Goal: Task Accomplishment & Management: Use online tool/utility

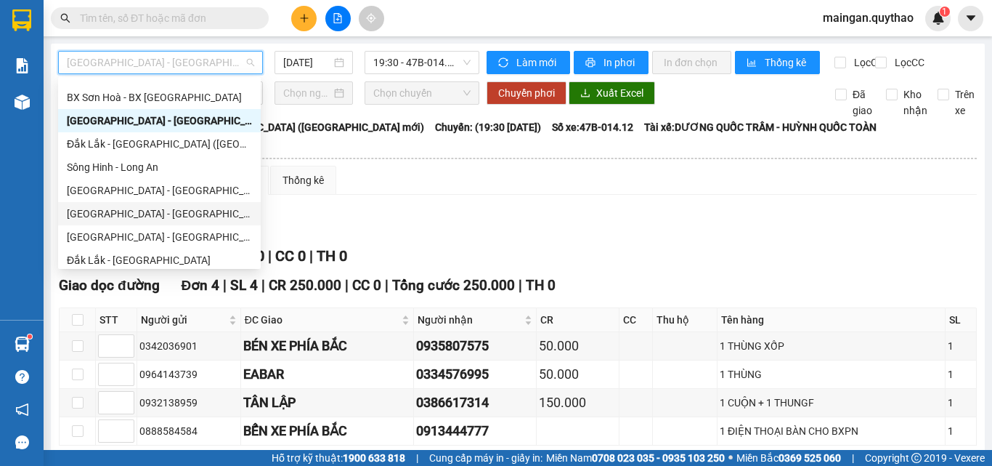
scroll to position [209, 0]
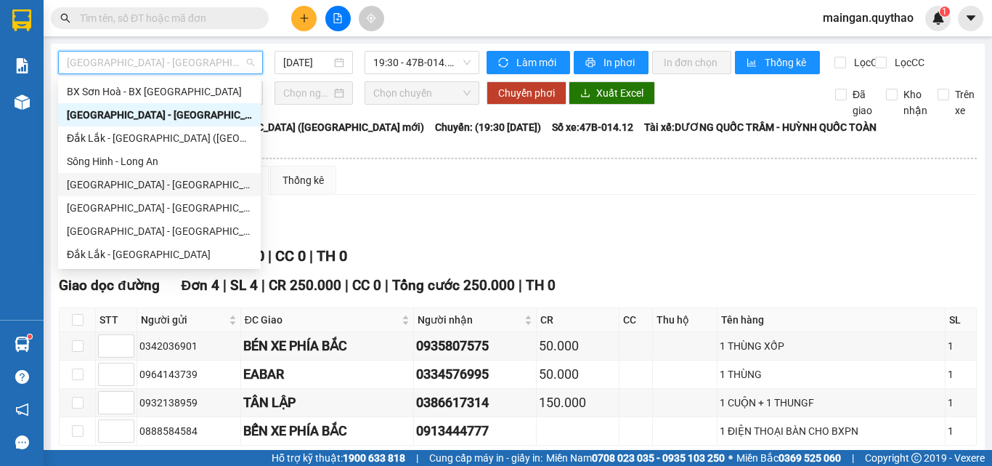
click at [114, 184] on div "[GEOGRAPHIC_DATA] - [GEOGRAPHIC_DATA] ([GEOGRAPHIC_DATA])" at bounding box center [159, 185] width 185 height 16
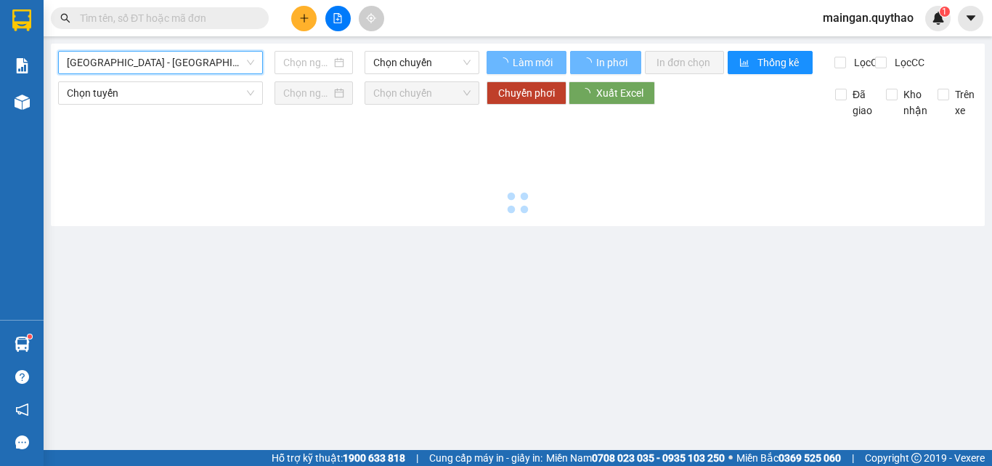
type input "[DATE]"
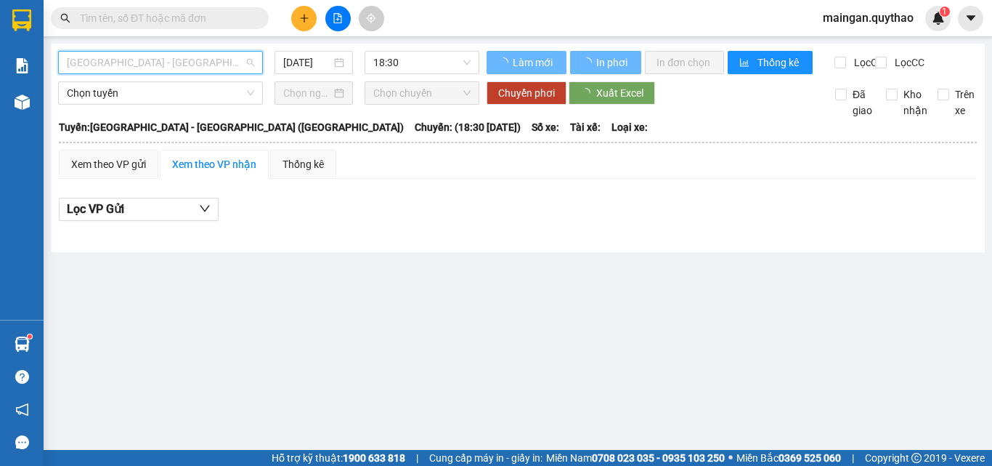
drag, startPoint x: 135, startPoint y: 69, endPoint x: 126, endPoint y: 115, distance: 47.4
click at [134, 73] on div "[GEOGRAPHIC_DATA] - [GEOGRAPHIC_DATA] ([GEOGRAPHIC_DATA])" at bounding box center [160, 62] width 205 height 23
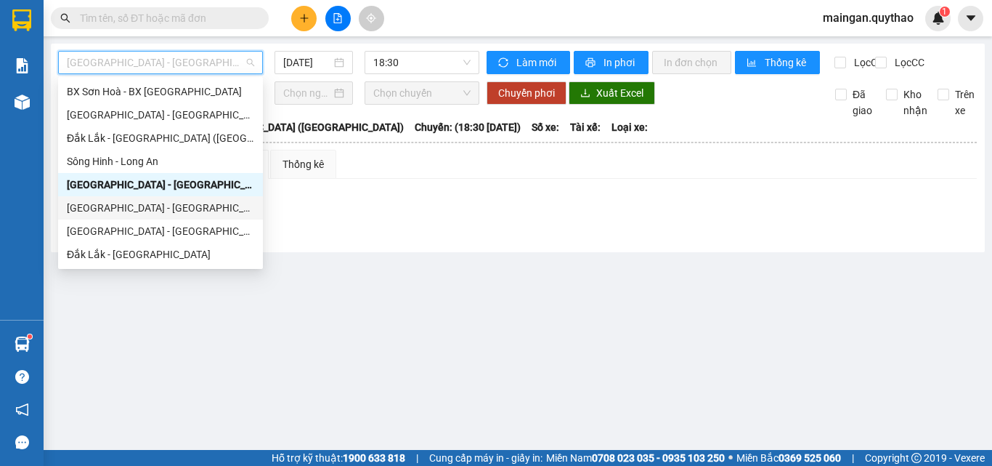
click at [131, 204] on div "[GEOGRAPHIC_DATA] - [GEOGRAPHIC_DATA] ([GEOGRAPHIC_DATA] - [GEOGRAPHIC_DATA] cũ)" at bounding box center [160, 208] width 187 height 16
type input "[DATE]"
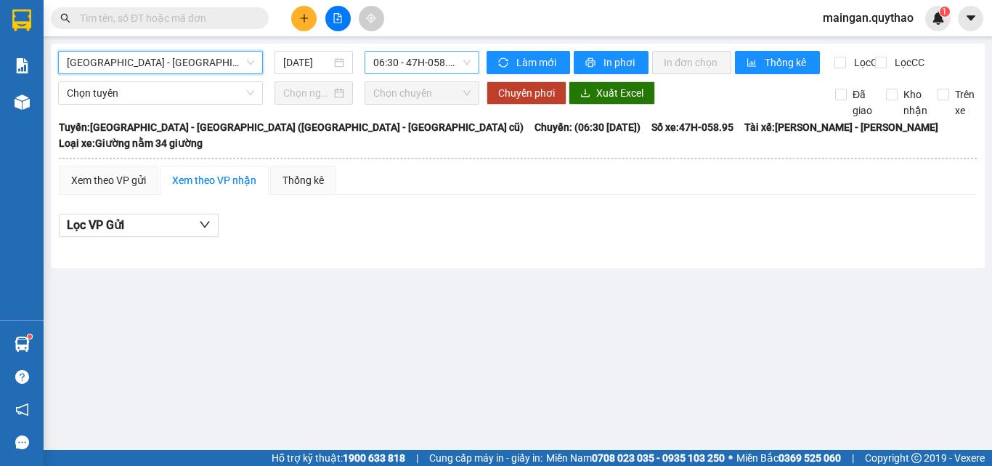
click at [462, 72] on span "06:30 - 47H-058.95" at bounding box center [421, 63] width 97 height 22
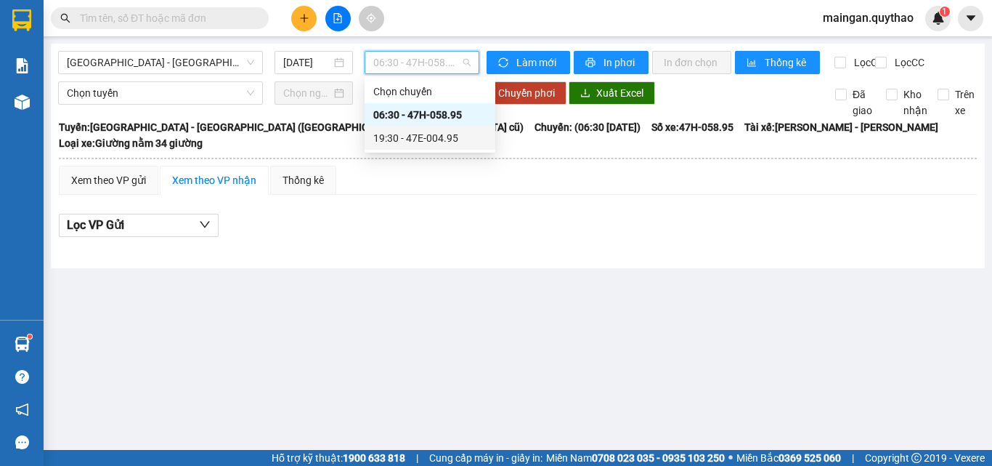
click at [441, 144] on div "19:30 - 47E-004.95" at bounding box center [429, 138] width 113 height 16
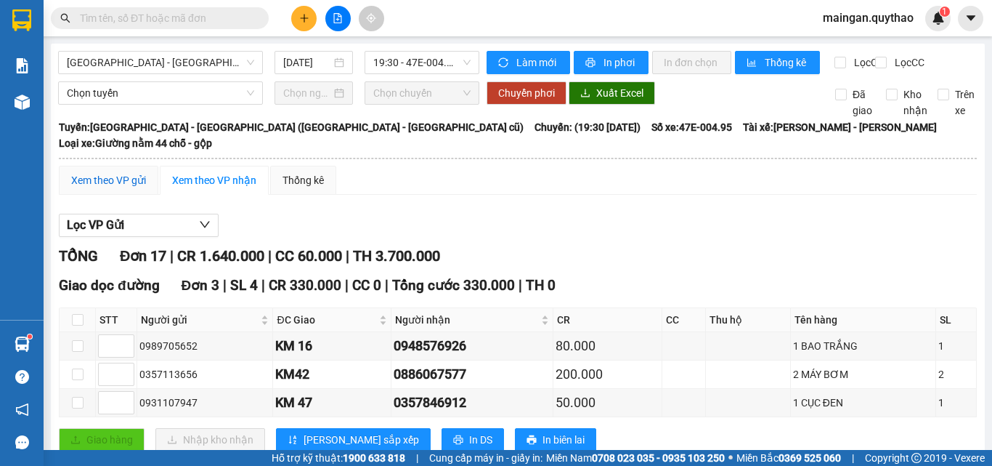
click at [130, 183] on div "Xem theo VP gửi" at bounding box center [108, 180] width 75 height 16
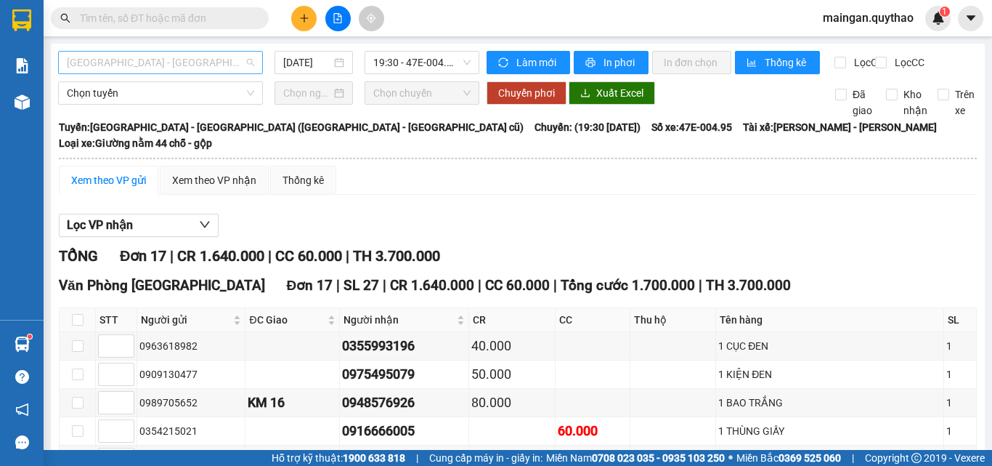
click at [225, 63] on span "[GEOGRAPHIC_DATA] - [GEOGRAPHIC_DATA] ([GEOGRAPHIC_DATA] - [GEOGRAPHIC_DATA] cũ)" at bounding box center [160, 63] width 187 height 22
drag, startPoint x: 413, startPoint y: 217, endPoint x: 382, endPoint y: 374, distance: 159.8
click at [413, 219] on div "Lọc VP nhận" at bounding box center [518, 226] width 918 height 24
click at [153, 71] on span "[GEOGRAPHIC_DATA] - [GEOGRAPHIC_DATA] ([GEOGRAPHIC_DATA] - [GEOGRAPHIC_DATA] cũ)" at bounding box center [160, 63] width 187 height 22
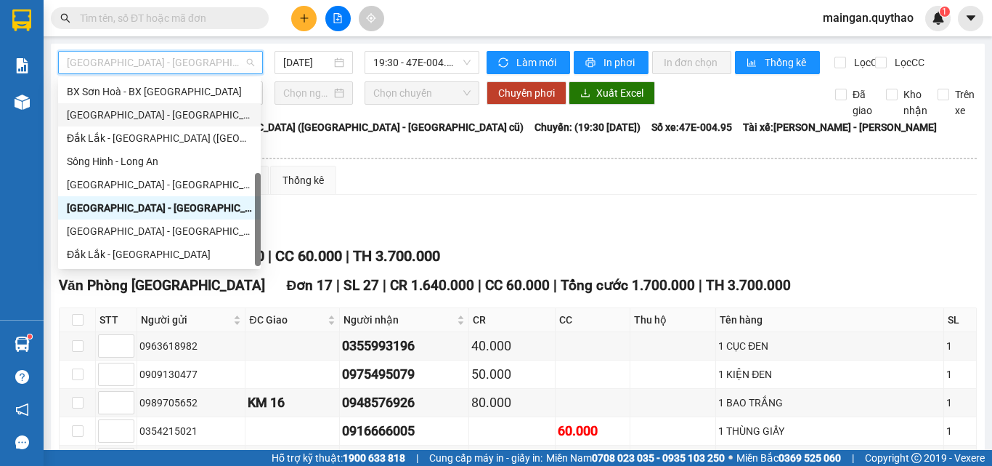
click at [149, 111] on div "[GEOGRAPHIC_DATA] - [GEOGRAPHIC_DATA] ([GEOGRAPHIC_DATA] mới)" at bounding box center [159, 115] width 185 height 16
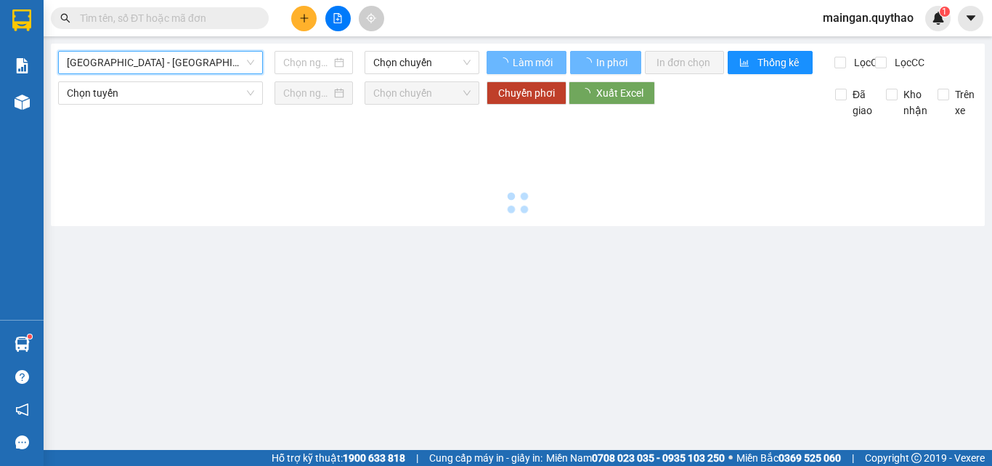
type input "[DATE]"
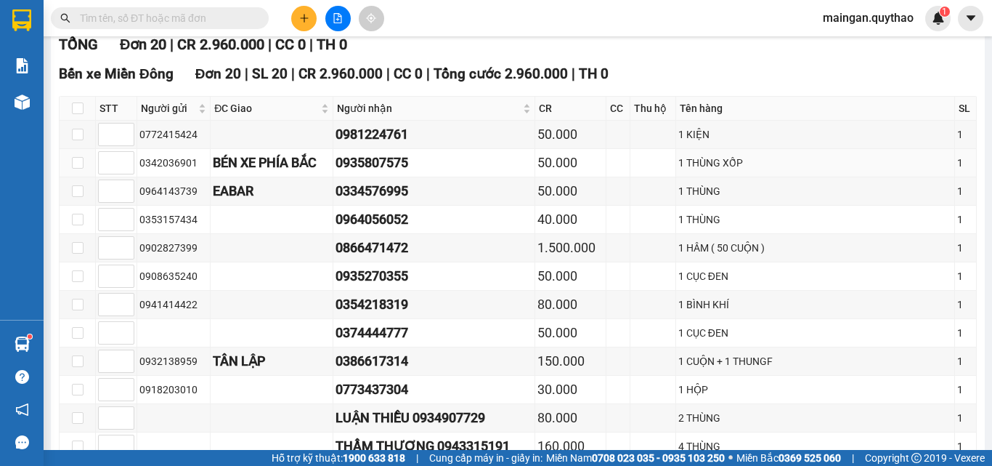
scroll to position [218, 0]
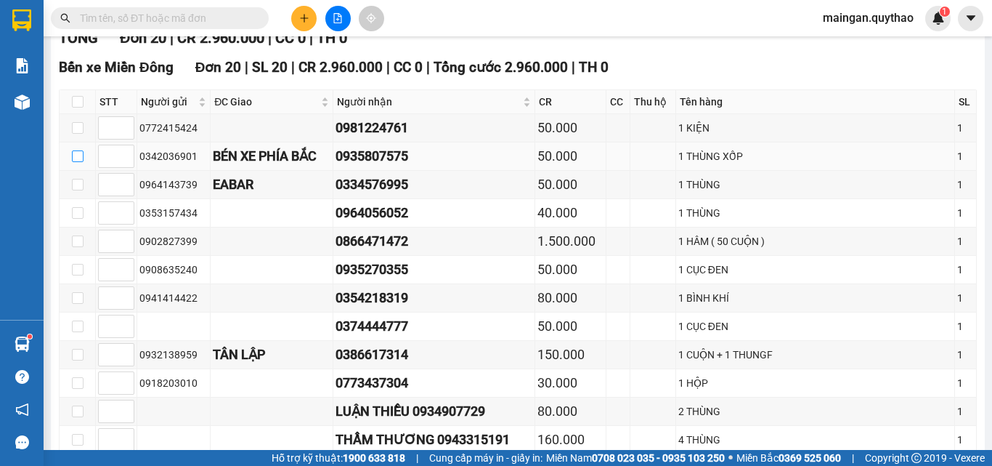
click at [73, 157] on input "checkbox" at bounding box center [78, 156] width 12 height 12
checkbox input "true"
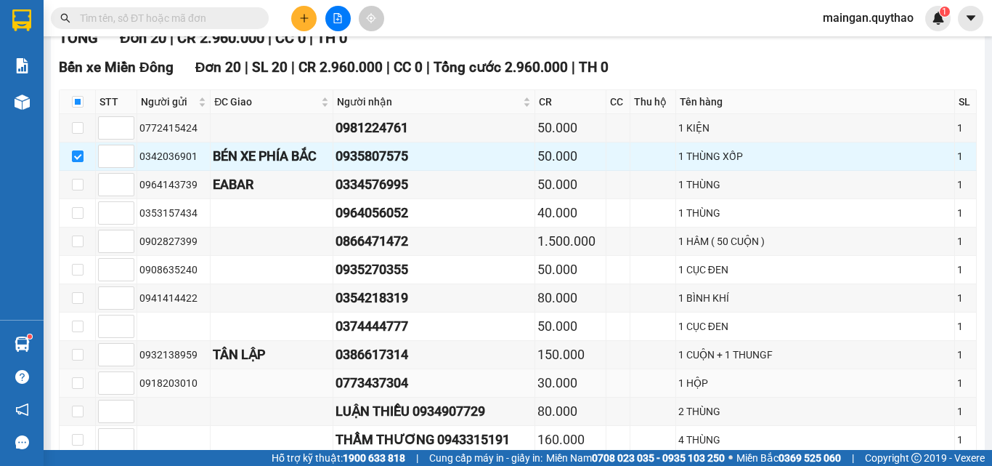
scroll to position [508, 0]
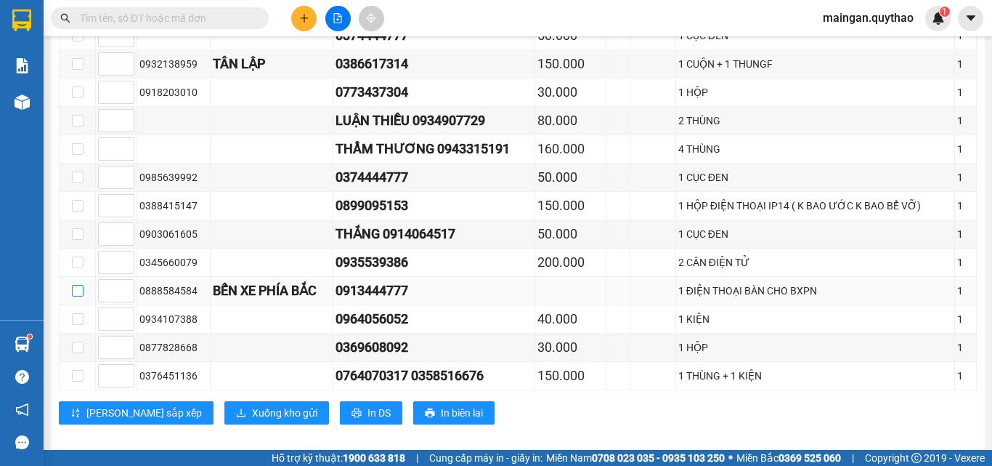
click at [78, 285] on input "checkbox" at bounding box center [78, 291] width 12 height 12
checkbox input "true"
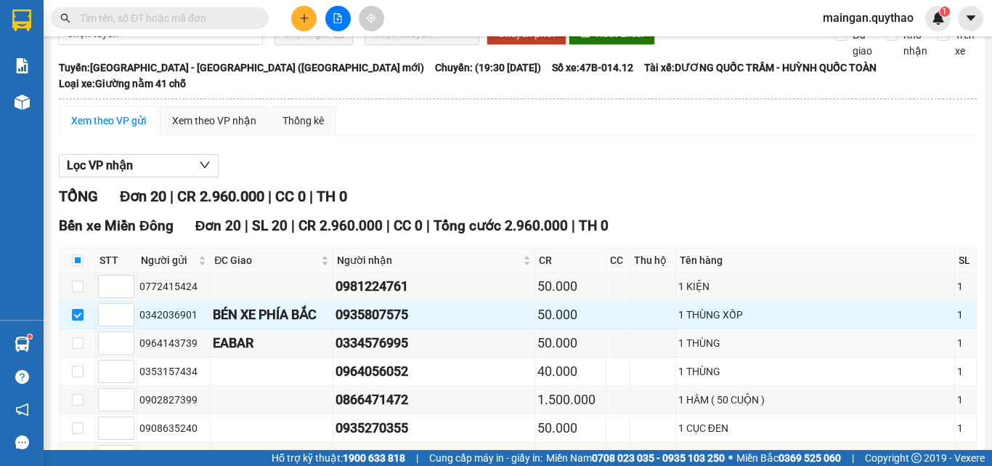
scroll to position [0, 0]
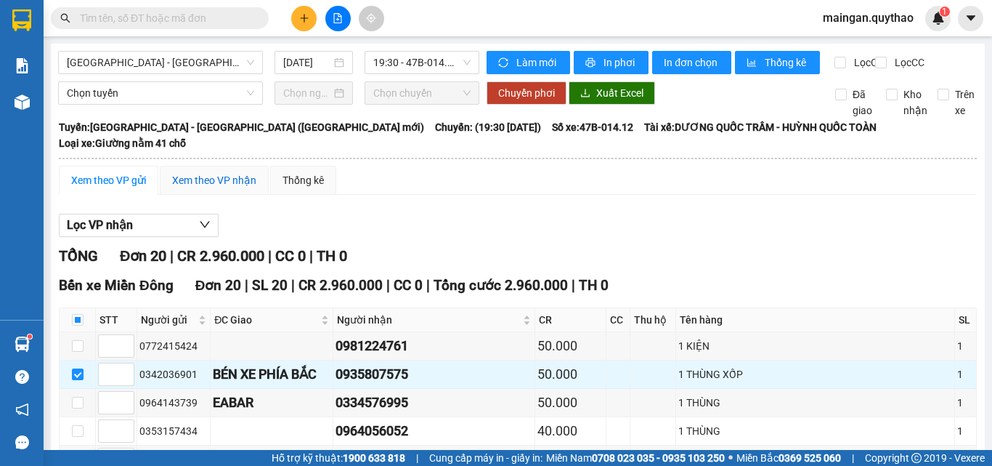
click at [193, 182] on div "Xem theo VP nhận" at bounding box center [214, 180] width 84 height 16
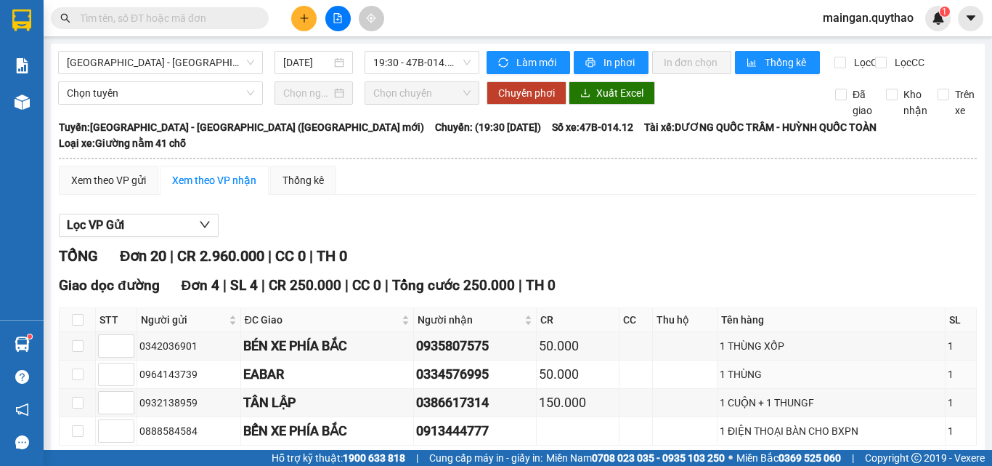
scroll to position [218, 0]
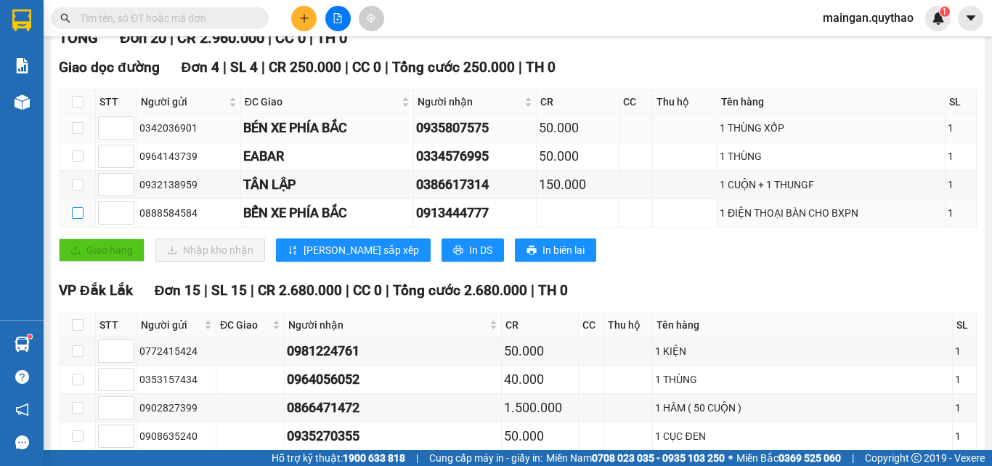
drag, startPoint x: 77, startPoint y: 214, endPoint x: 84, endPoint y: 130, distance: 83.8
click at [79, 207] on input "checkbox" at bounding box center [78, 213] width 12 height 12
checkbox input "true"
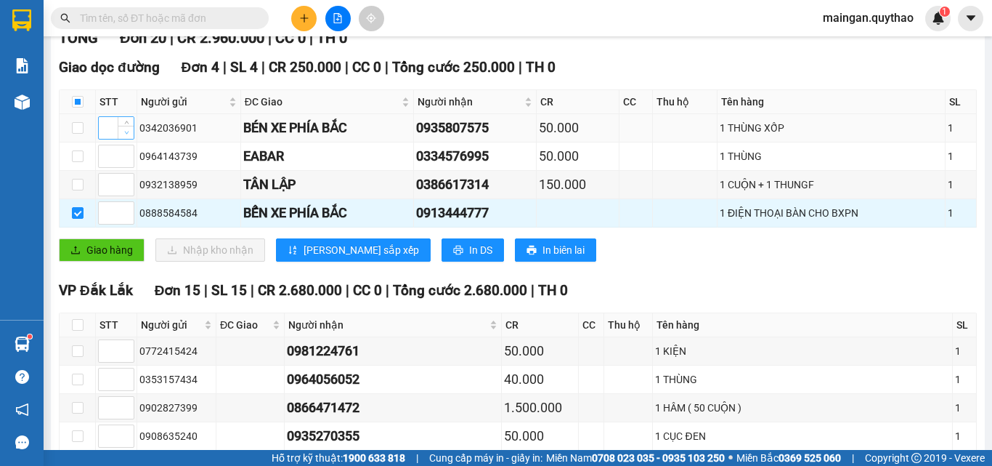
drag, startPoint x: 79, startPoint y: 117, endPoint x: 131, endPoint y: 134, distance: 55.1
click at [79, 120] on label at bounding box center [78, 128] width 12 height 16
click at [79, 122] on input "checkbox" at bounding box center [78, 128] width 12 height 12
checkbox input "true"
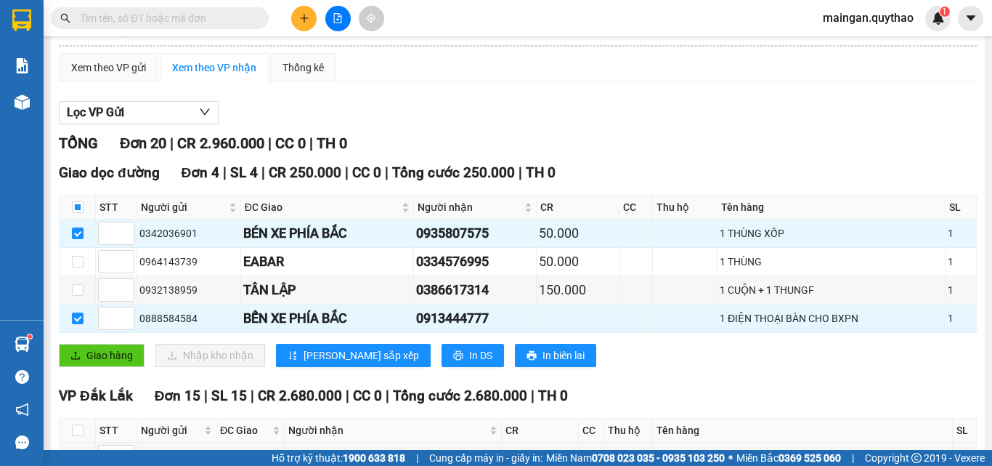
scroll to position [0, 0]
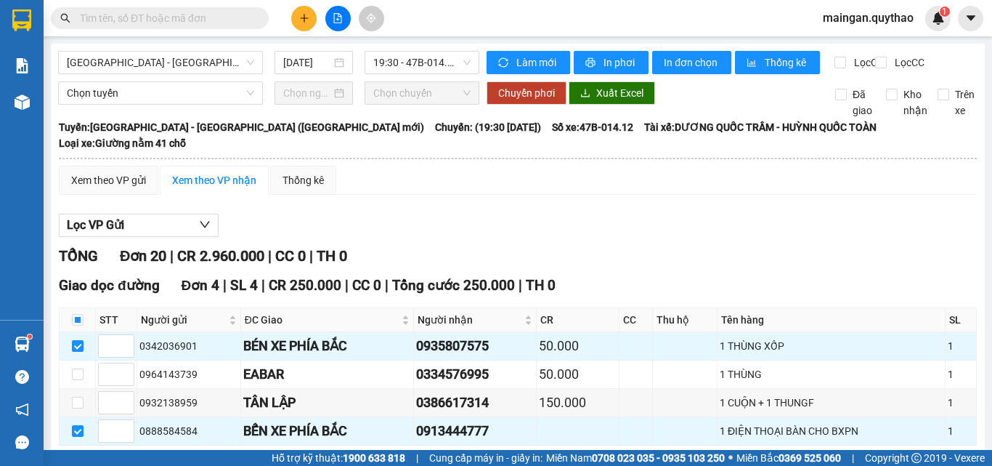
click at [702, 63] on span "In đơn chọn" at bounding box center [692, 62] width 56 height 16
